Goal: Information Seeking & Learning: Check status

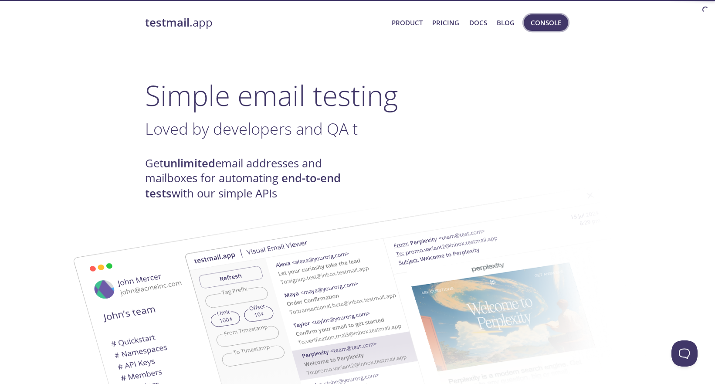
click at [547, 25] on span "Console" at bounding box center [546, 22] width 31 height 11
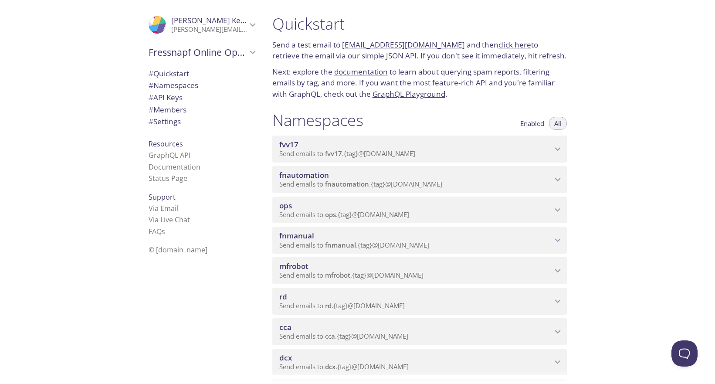
click at [313, 322] on span "cca" at bounding box center [415, 327] width 273 height 10
click at [453, 348] on span "View Emails (Visual)" at bounding box center [461, 353] width 64 height 10
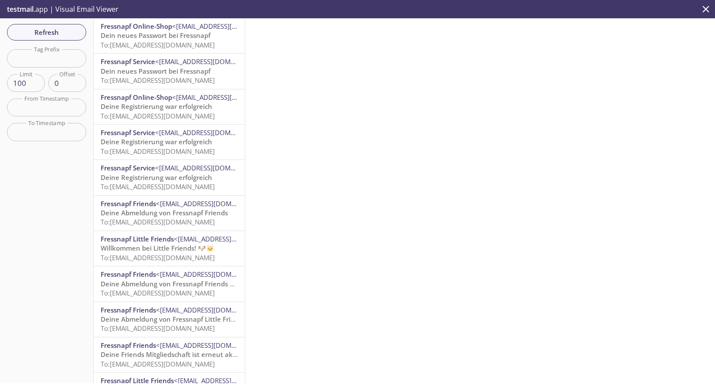
click at [170, 50] on div "Fressnapf Online-Shop <[EMAIL_ADDRESS][DOMAIN_NAME]> Dein neues Passwort bei Fr…" at bounding box center [169, 35] width 151 height 35
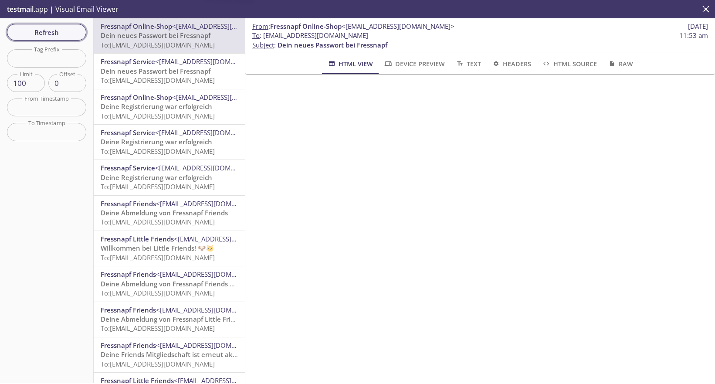
click at [62, 32] on span "Refresh" at bounding box center [46, 32] width 65 height 11
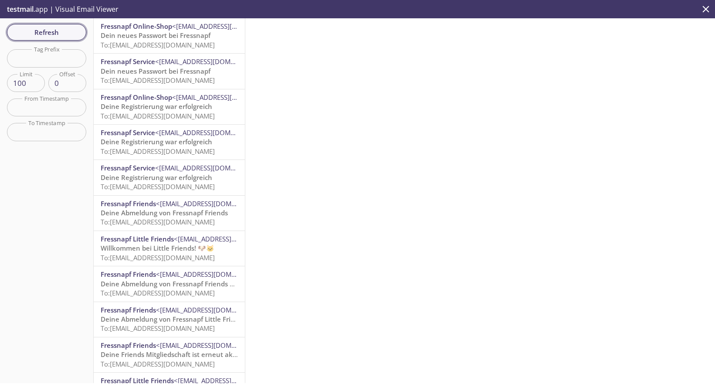
click at [43, 28] on span "Refresh" at bounding box center [46, 32] width 65 height 11
click at [157, 51] on div "Fressnapf Online-Shop <[EMAIL_ADDRESS][DOMAIN_NAME]> Dein neues Passwort bei Fr…" at bounding box center [169, 35] width 151 height 35
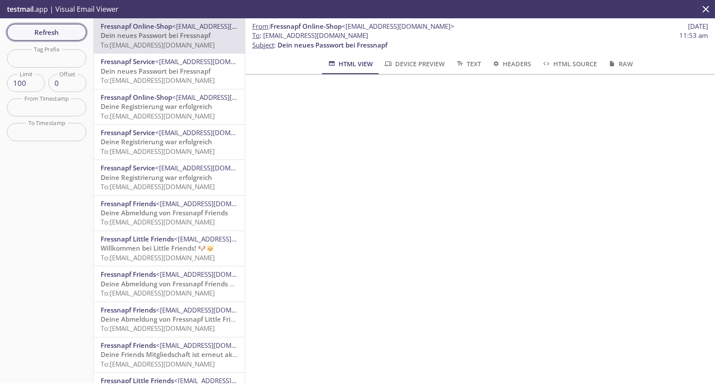
click at [27, 40] on button "Refresh" at bounding box center [46, 32] width 79 height 17
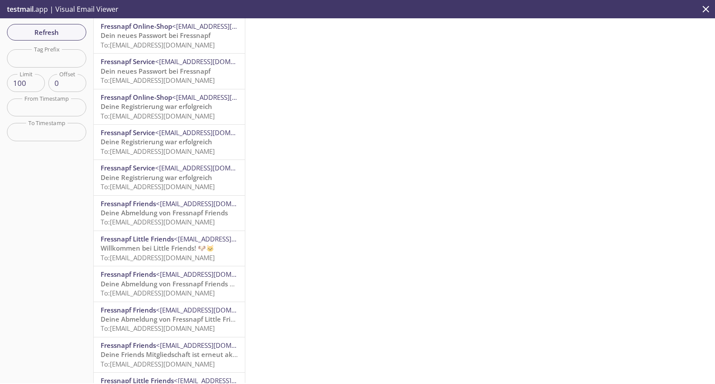
click at [169, 34] on span "Dein neues Passwort bei Fressnapf" at bounding box center [156, 35] width 110 height 9
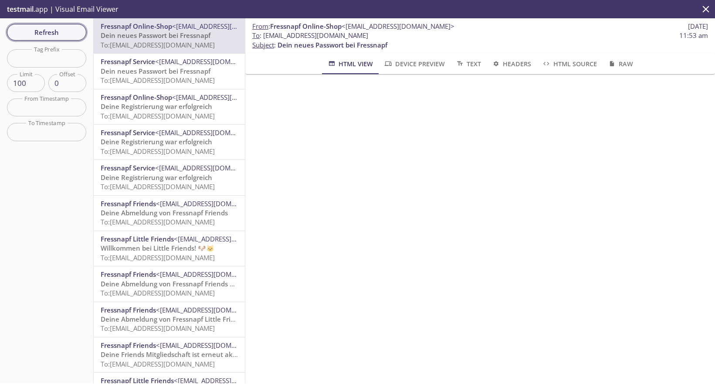
click at [64, 35] on span "Refresh" at bounding box center [46, 32] width 65 height 11
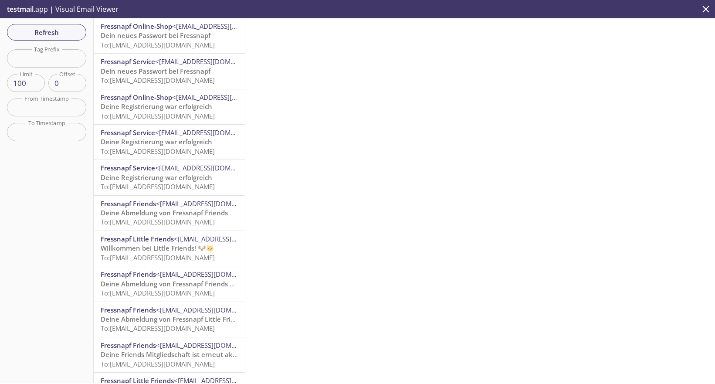
click at [48, 33] on span "Refresh" at bounding box center [46, 32] width 65 height 11
click at [32, 194] on div "Refresh Filters Tag Prefix Tag Prefix Limit 100 Limit Offset 0 Offset From Time…" at bounding box center [47, 200] width 94 height 365
click at [54, 38] on button "Refresh" at bounding box center [46, 32] width 79 height 17
click at [45, 18] on p "testmail .app | Visual Email Viewer" at bounding box center [62, 9] width 124 height 18
click at [45, 30] on span "Refresh" at bounding box center [46, 32] width 65 height 11
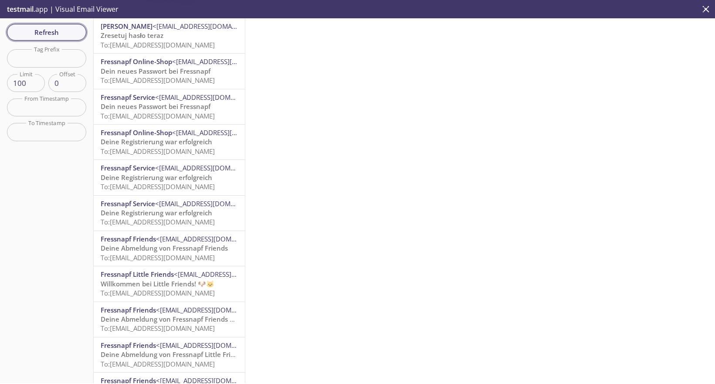
click at [45, 30] on span "Refresh" at bounding box center [46, 32] width 65 height 11
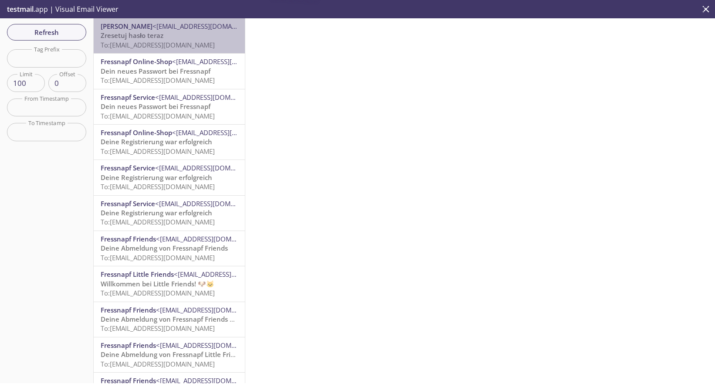
click at [95, 35] on div "[PERSON_NAME] <[EMAIL_ADDRESS][DOMAIN_NAME]> Zresetuj hasło teraz To: [EMAIL_AD…" at bounding box center [169, 35] width 151 height 35
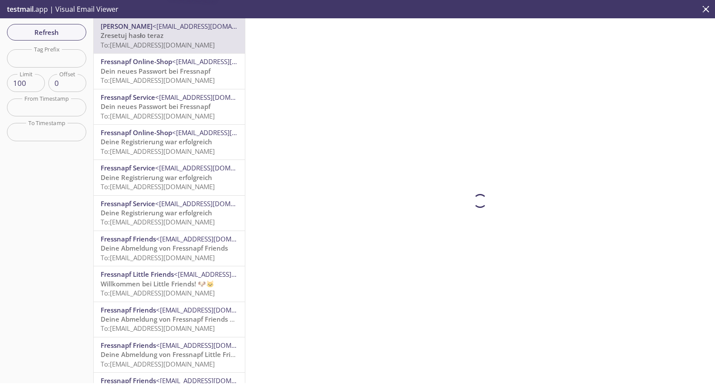
click at [122, 42] on span "To: [EMAIL_ADDRESS][DOMAIN_NAME]" at bounding box center [158, 45] width 114 height 9
